Goal: Task Accomplishment & Management: Complete application form

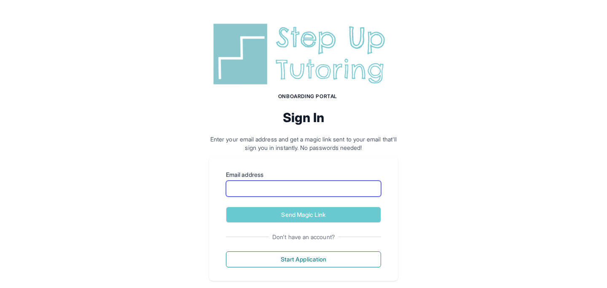
click at [341, 195] on input "Email address" at bounding box center [303, 189] width 155 height 16
type input "**********"
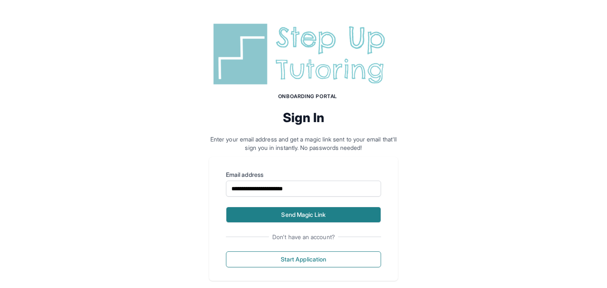
click at [333, 212] on button "Send Magic Link" at bounding box center [303, 215] width 155 height 16
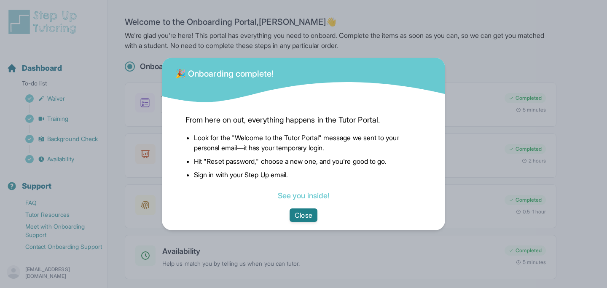
click at [304, 216] on button "Close" at bounding box center [303, 215] width 27 height 13
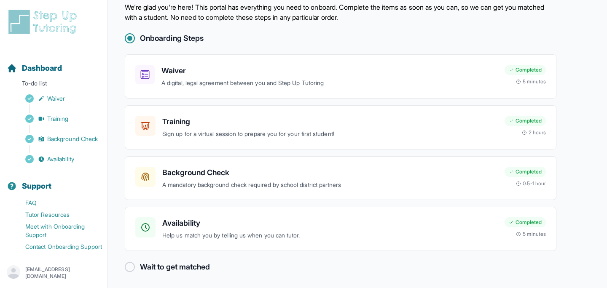
scroll to position [30, 0]
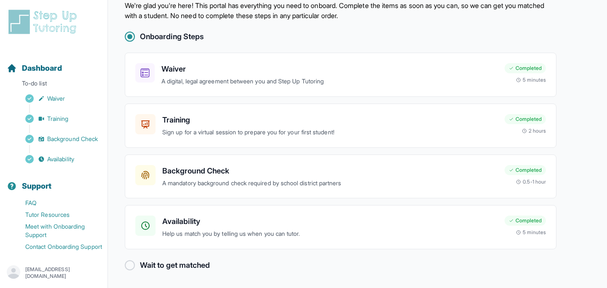
click at [131, 266] on div at bounding box center [130, 265] width 10 height 10
click at [63, 157] on span "Availability" at bounding box center [60, 159] width 27 height 8
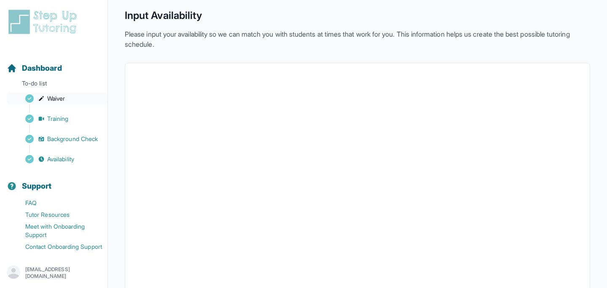
click at [49, 98] on span "Waiver" at bounding box center [56, 98] width 18 height 8
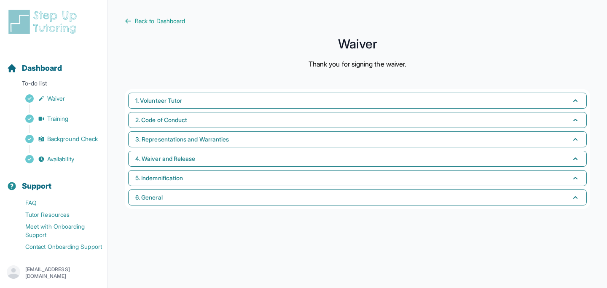
click at [57, 112] on div "Sidebar" at bounding box center [55, 109] width 97 height 8
click at [57, 117] on span "Training" at bounding box center [57, 119] width 21 height 8
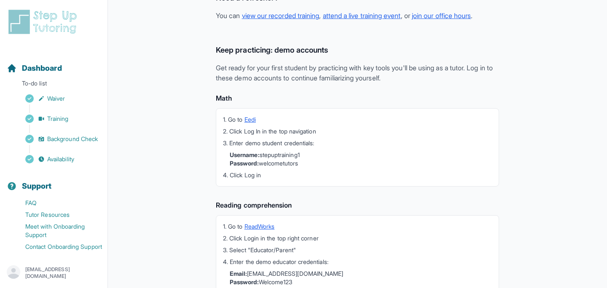
scroll to position [212, 0]
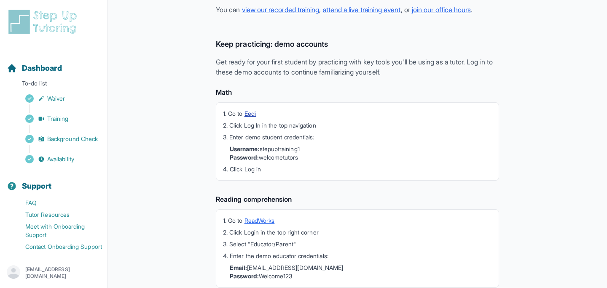
click at [249, 112] on link "Eedi" at bounding box center [249, 113] width 11 height 7
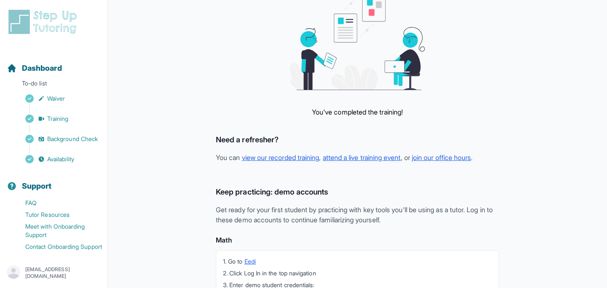
scroll to position [0, 0]
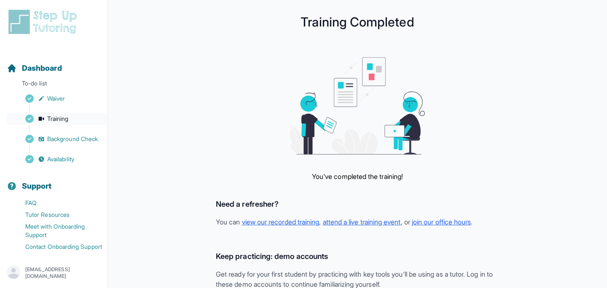
click at [54, 119] on span "Training" at bounding box center [57, 119] width 21 height 8
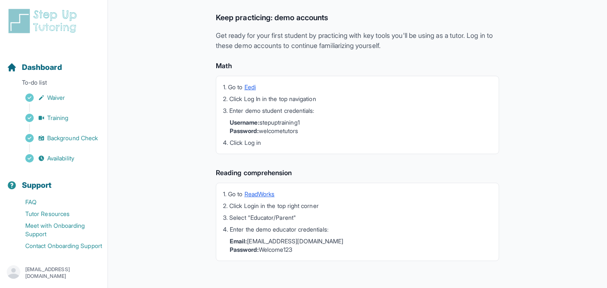
scroll to position [241, 0]
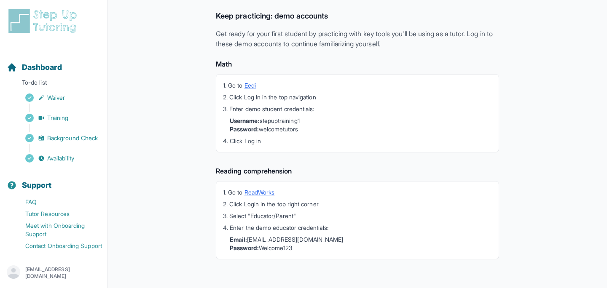
drag, startPoint x: 263, startPoint y: 121, endPoint x: 306, endPoint y: 128, distance: 43.5
click at [306, 128] on li "Username: stepuptraining1 Password: welcometutors" at bounding box center [361, 125] width 262 height 17
copy li "stepuptraining1 Password: welcometutors"
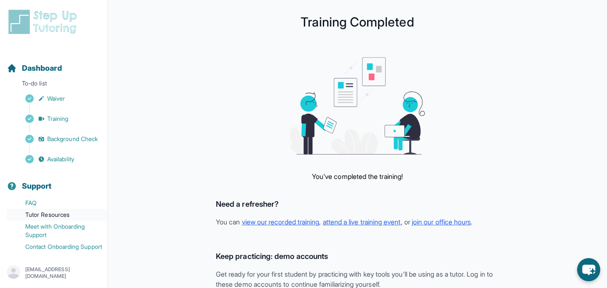
click at [59, 213] on link "Tutor Resources" at bounding box center [57, 215] width 101 height 12
click at [61, 154] on span "Availability" at bounding box center [60, 158] width 27 height 8
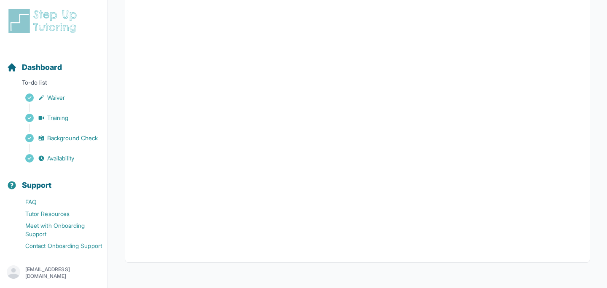
scroll to position [199, 0]
click at [53, 94] on span "Waiver" at bounding box center [56, 98] width 18 height 8
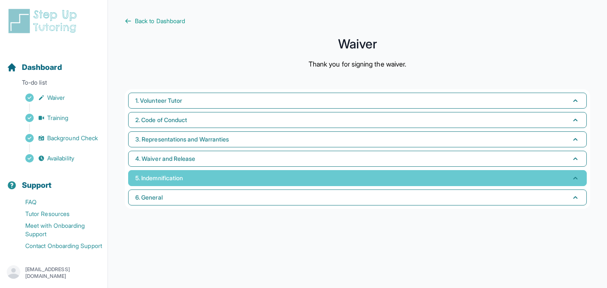
click at [290, 174] on button "5. Indemnification" at bounding box center [357, 178] width 459 height 16
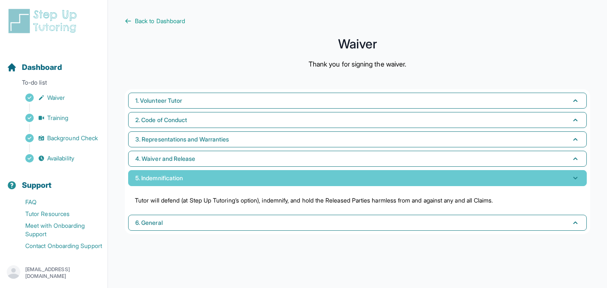
click at [290, 174] on button "5. Indemnification" at bounding box center [357, 178] width 459 height 16
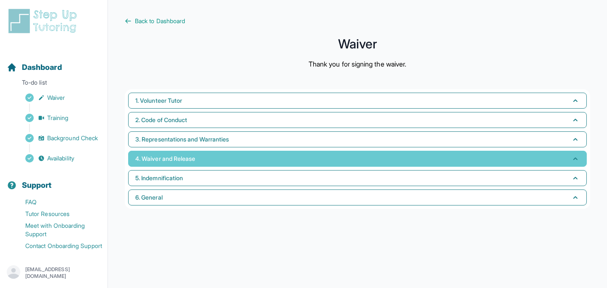
click at [284, 154] on button "4. Waiver and Release" at bounding box center [357, 159] width 459 height 16
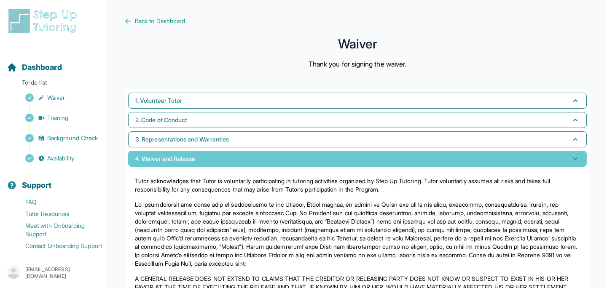
click at [284, 154] on button "4. Waiver and Release" at bounding box center [357, 159] width 459 height 16
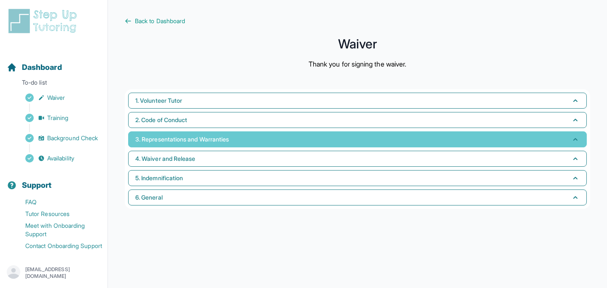
click at [275, 134] on button "3. Representations and Warranties" at bounding box center [357, 139] width 459 height 16
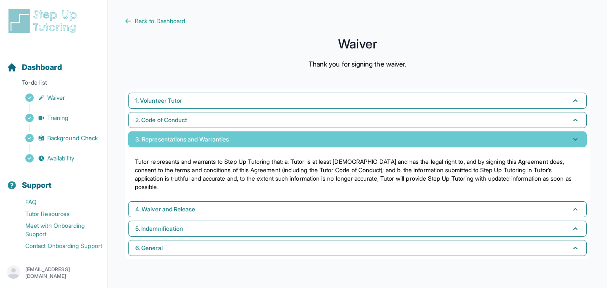
click at [275, 134] on button "3. Representations and Warranties" at bounding box center [357, 139] width 459 height 16
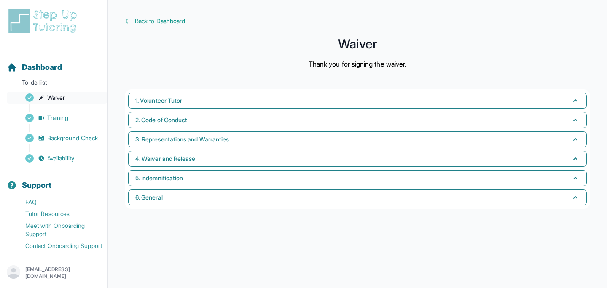
click at [53, 92] on link "Waiver" at bounding box center [57, 98] width 101 height 12
click at [70, 112] on link "Training" at bounding box center [57, 118] width 101 height 12
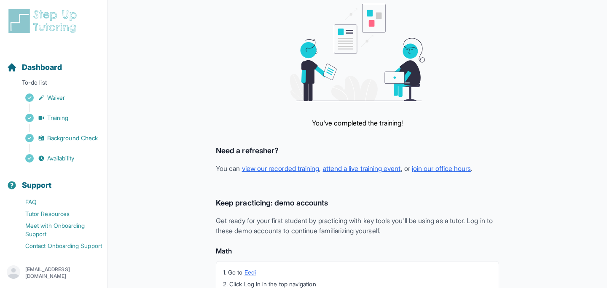
scroll to position [75, 0]
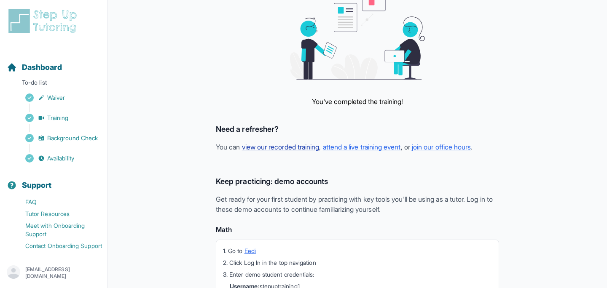
click at [314, 148] on link "view our recorded training" at bounding box center [281, 147] width 78 height 8
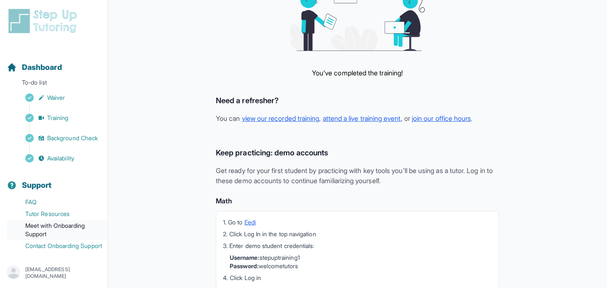
scroll to position [105, 0]
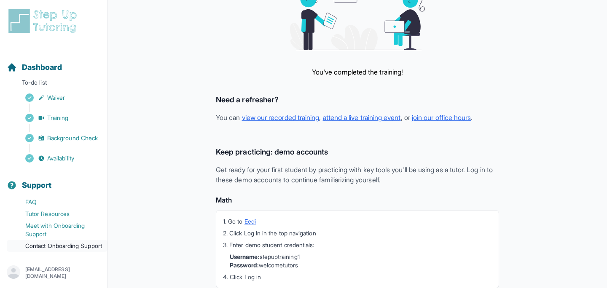
click at [48, 247] on link "Contact Onboarding Support" at bounding box center [57, 246] width 101 height 12
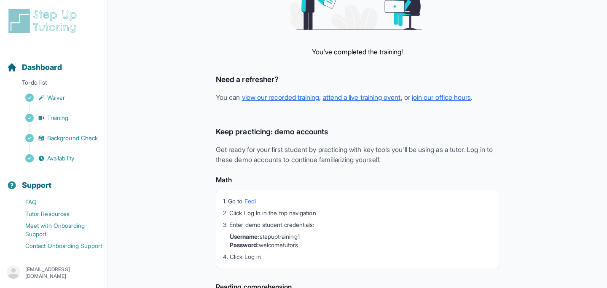
scroll to position [105, 0]
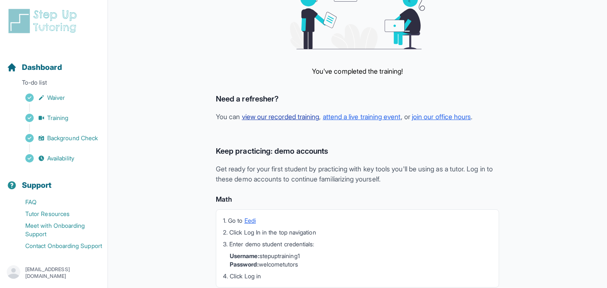
click at [298, 118] on link "view our recorded training" at bounding box center [281, 117] width 78 height 8
click at [394, 115] on link "attend a live training event" at bounding box center [362, 117] width 78 height 8
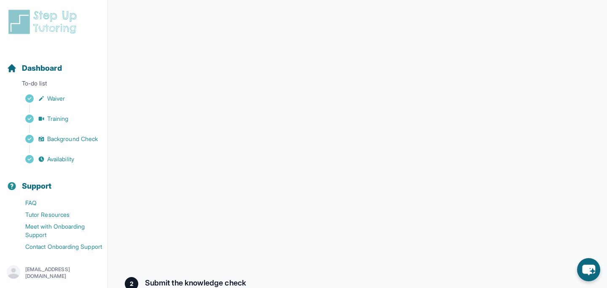
scroll to position [166, 0]
